Goal: Transaction & Acquisition: Purchase product/service

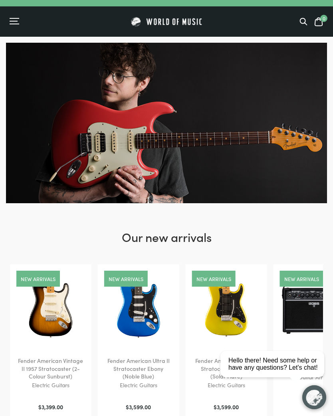
click at [14, 20] on div "Menu" at bounding box center [15, 22] width 10 height 8
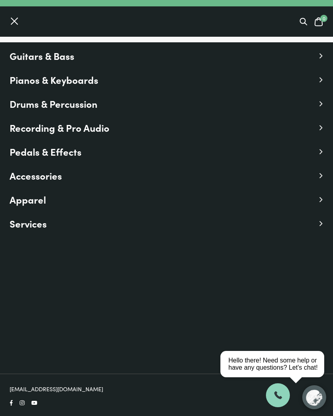
click at [34, 63] on span "Guitars & Bass" at bounding box center [42, 56] width 65 height 14
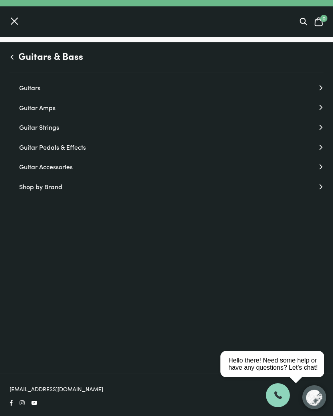
click at [22, 90] on link "Guitars" at bounding box center [171, 88] width 304 height 10
click at [42, 131] on link "Acoustic Guitars" at bounding box center [171, 127] width 304 height 10
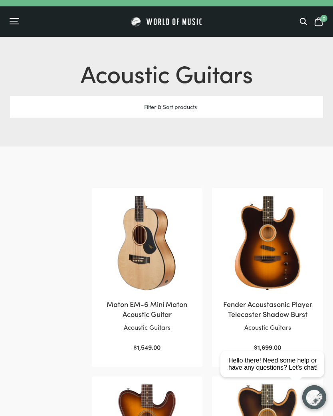
click at [182, 109] on div "Filter & Sort products" at bounding box center [166, 107] width 313 height 22
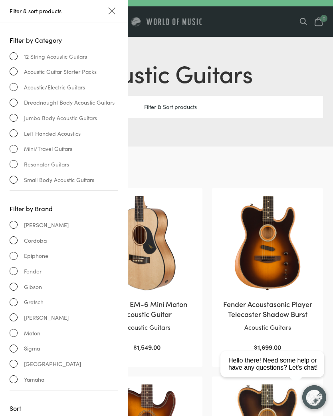
click at [17, 314] on link "[PERSON_NAME]" at bounding box center [64, 317] width 109 height 9
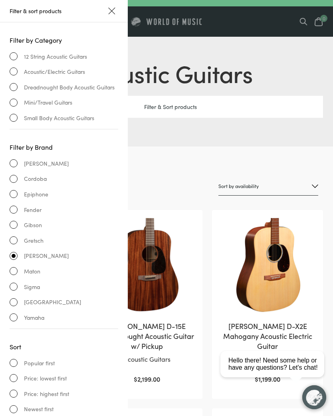
click at [313, 186] on select "Sort by popularity Sort by average rating Sort by latest Sort by price: low to …" at bounding box center [268, 186] width 100 height 19
select select "price"
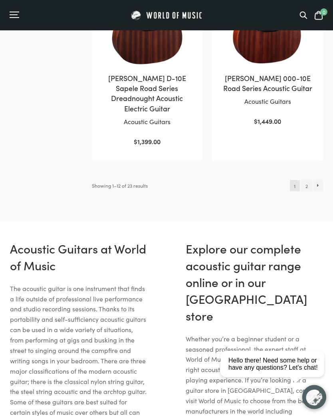
scroll to position [1217, 0]
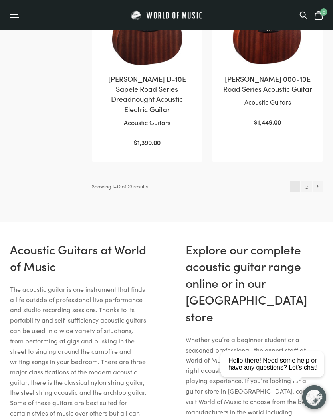
click at [305, 181] on link "2" at bounding box center [306, 186] width 11 height 11
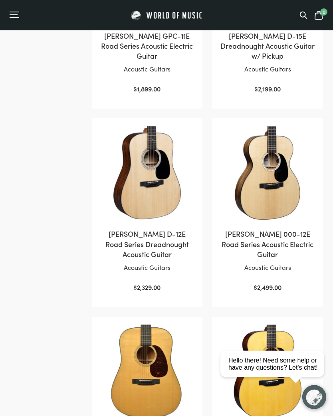
scroll to position [469, 0]
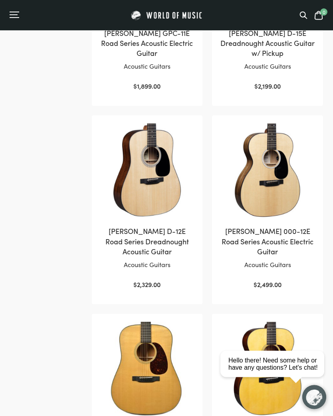
click at [146, 228] on h2 "Martin D-12E Road Series Dreadnought Acoustic Guitar" at bounding box center [147, 241] width 95 height 30
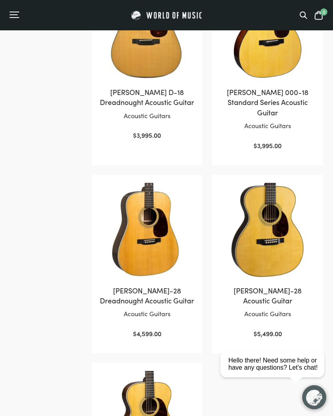
scroll to position [807, 0]
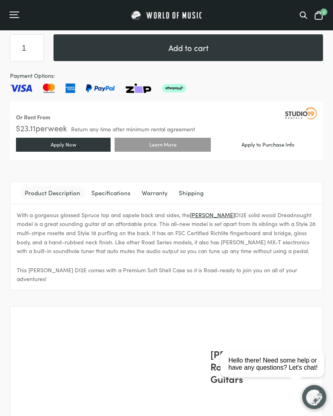
scroll to position [590, 0]
